Goal: Navigation & Orientation: Find specific page/section

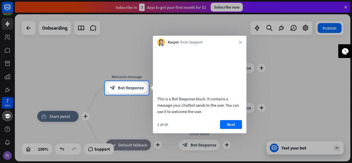
click at [105, 149] on div at bounding box center [176, 129] width 352 height 68
click at [240, 43] on icon "close" at bounding box center [239, 42] width 3 height 3
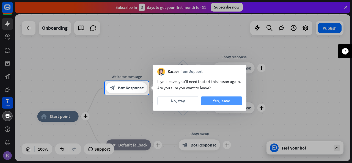
click at [217, 99] on button "Yes, leave" at bounding box center [221, 100] width 41 height 9
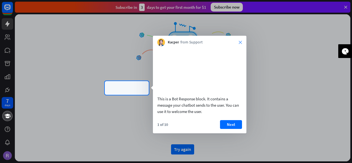
click at [240, 41] on icon "close" at bounding box center [239, 42] width 3 height 3
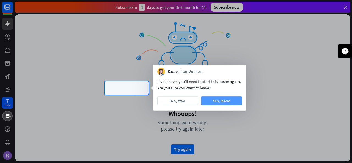
click at [219, 101] on button "Yes, leave" at bounding box center [221, 100] width 41 height 9
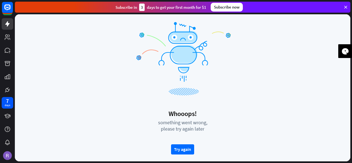
click at [344, 7] on icon at bounding box center [345, 7] width 5 height 5
